Goal: Task Accomplishment & Management: Manage account settings

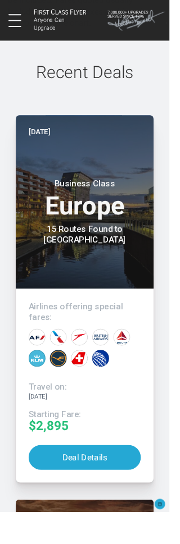
scroll to position [1192, 0]
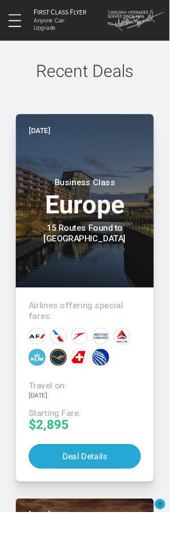
click at [115, 471] on button "Deal Details" at bounding box center [89, 484] width 119 height 26
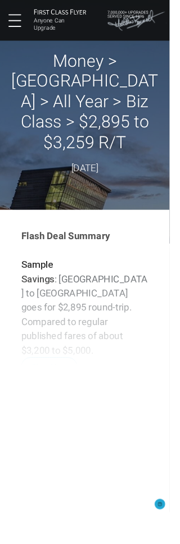
click at [126, 136] on h2 "Money > [GEOGRAPHIC_DATA] > All Year > Biz Class > $2,895 to $3,259 R/T" at bounding box center [89, 108] width 163 height 108
click at [116, 140] on div "Money > [GEOGRAPHIC_DATA] > All Year > Biz Class > $2,895 to $3,259 R/T [DATE]" at bounding box center [89, 120] width 163 height 133
click at [105, 140] on div "Money > [GEOGRAPHIC_DATA] > All Year > Biz Class > $2,895 to $3,259 R/T [DATE]" at bounding box center [89, 120] width 163 height 133
click at [131, 140] on div "Money > [GEOGRAPHIC_DATA] > All Year > Biz Class > $2,895 to $3,259 R/T [DATE]" at bounding box center [89, 120] width 163 height 133
click at [110, 281] on div "Flash Deal Summary Sample Savings : [GEOGRAPHIC_DATA] to [GEOGRAPHIC_DATA] goes…" at bounding box center [89, 463] width 157 height 459
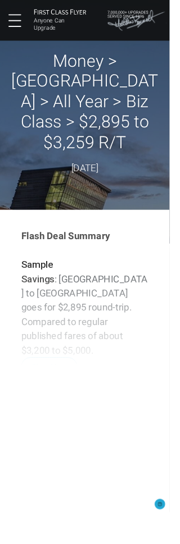
click at [74, 335] on div "Flash Deal Summary Sample Savings : [GEOGRAPHIC_DATA] to [GEOGRAPHIC_DATA] goes…" at bounding box center [89, 463] width 157 height 459
click at [65, 335] on div "Flash Deal Summary Sample Savings : [GEOGRAPHIC_DATA] to [GEOGRAPHIC_DATA] goes…" at bounding box center [89, 463] width 157 height 459
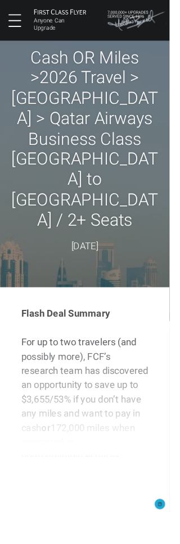
click at [6, 25] on div "Anyone Can Upgrade Products Reviews Media About Log In Join Now" at bounding box center [90, 21] width 180 height 25
click at [17, 24] on button at bounding box center [15, 21] width 13 height 13
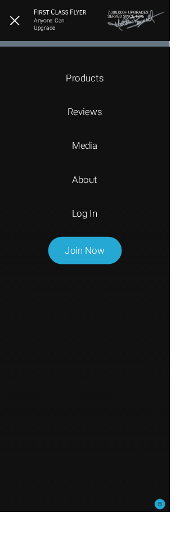
click at [95, 232] on link "Log In" at bounding box center [90, 226] width 94 height 22
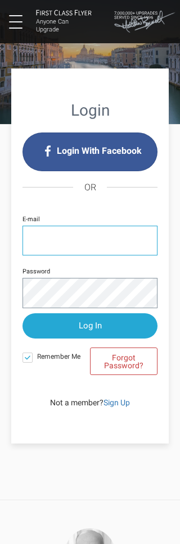
type input "abkinkc@gmail.com"
click at [90, 325] on input "Log In" at bounding box center [89, 325] width 135 height 25
click at [125, 332] on input "Log In" at bounding box center [89, 325] width 135 height 25
click at [114, 328] on input "Log In" at bounding box center [89, 325] width 135 height 25
click at [109, 324] on input "Log In" at bounding box center [89, 325] width 135 height 25
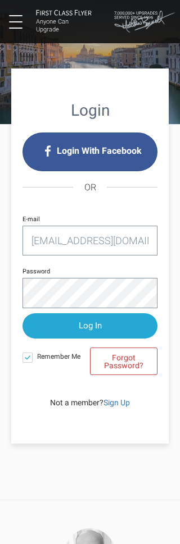
click at [118, 328] on input "Log In" at bounding box center [89, 325] width 135 height 25
click at [120, 328] on input "Log In" at bounding box center [89, 325] width 135 height 25
click at [141, 213] on div "Login With Facebook OR abkinkc@gmail.com E-mail Password Log In Remember Me For…" at bounding box center [89, 257] width 135 height 251
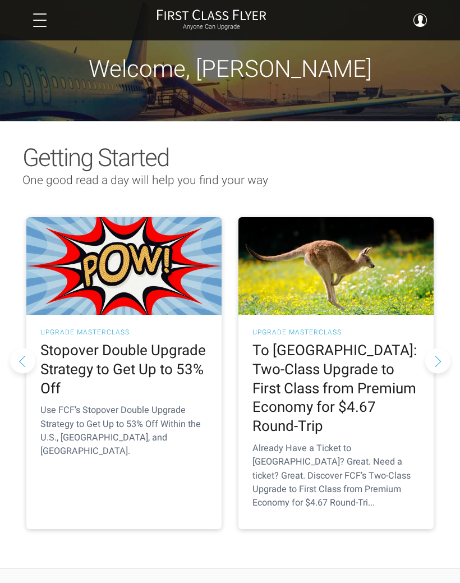
click at [364, 389] on h2 "To Australia: Two-Class Upgrade to First Class from Premium Economy for $4.67 R…" at bounding box center [335, 388] width 167 height 95
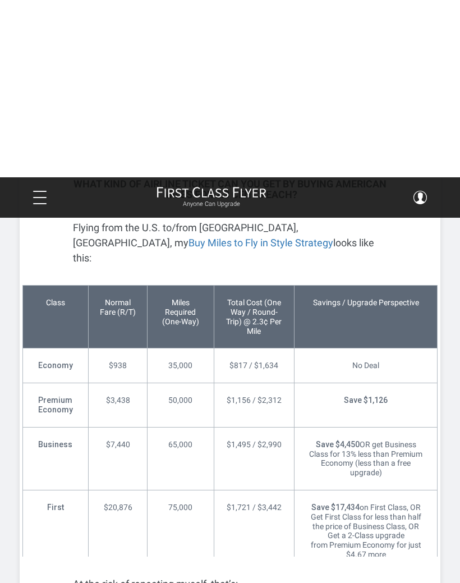
scroll to position [1890, 0]
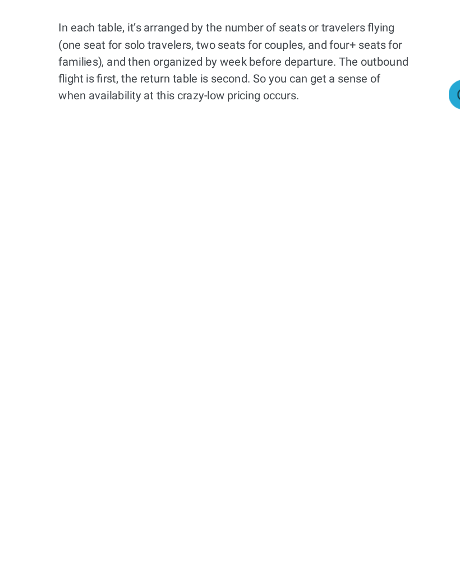
scroll to position [4352, 0]
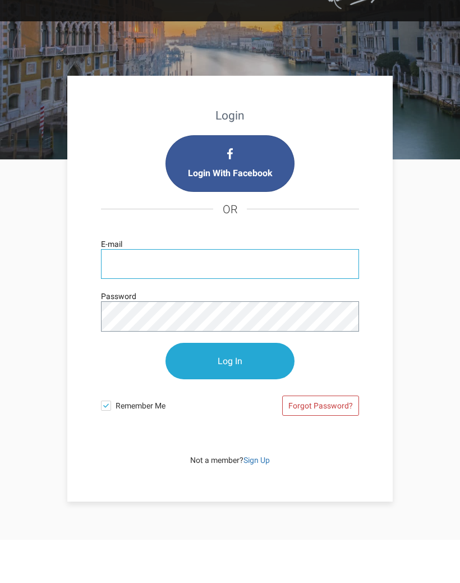
scroll to position [43, 0]
